Goal: Information Seeking & Learning: Find specific fact

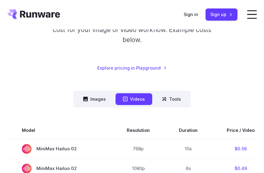
scroll to position [121, 0]
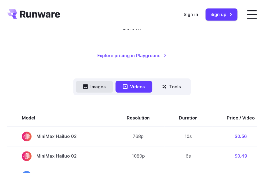
click at [101, 85] on button "Images" at bounding box center [94, 87] width 37 height 12
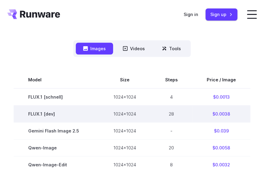
scroll to position [152, 0]
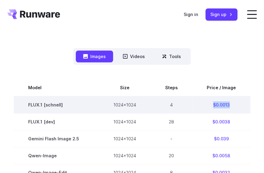
drag, startPoint x: 232, startPoint y: 106, endPoint x: 202, endPoint y: 104, distance: 30.3
click at [202, 104] on td "$0.0013" at bounding box center [221, 104] width 58 height 17
copy td "$0.0013"
click at [248, 104] on td "$0.0013" at bounding box center [221, 104] width 58 height 17
click at [237, 105] on td "$0.0013" at bounding box center [221, 104] width 58 height 17
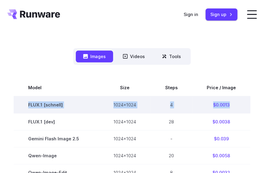
drag, startPoint x: 229, startPoint y: 105, endPoint x: 21, endPoint y: 104, distance: 208.5
click at [21, 104] on tr "FLUX.1 [[PERSON_NAME]] 1024x1024 4 $0.0013" at bounding box center [132, 104] width 237 height 17
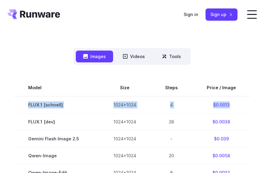
copy tr "FLUX.1 [[PERSON_NAME]] 1024x1024 4 $0.0013"
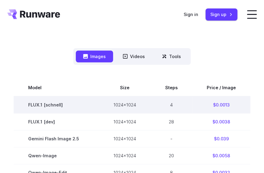
drag, startPoint x: 247, startPoint y: 116, endPoint x: 244, endPoint y: 103, distance: 13.0
click at [247, 116] on td "$0.0038" at bounding box center [221, 121] width 58 height 17
click at [218, 102] on td "$0.0013" at bounding box center [221, 104] width 58 height 17
drag, startPoint x: 218, startPoint y: 102, endPoint x: 229, endPoint y: 104, distance: 10.7
click at [229, 103] on td "$0.0013" at bounding box center [221, 104] width 58 height 17
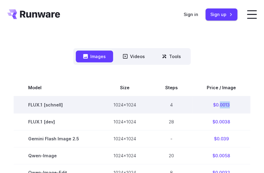
click at [232, 105] on td "$0.0013" at bounding box center [221, 104] width 58 height 17
click at [226, 105] on td "$0.0013" at bounding box center [221, 104] width 58 height 17
drag, startPoint x: 212, startPoint y: 104, endPoint x: 245, endPoint y: 107, distance: 32.8
click at [245, 107] on td "$0.0013" at bounding box center [221, 104] width 58 height 17
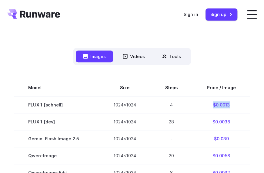
copy td "$0.0013"
